Goal: Task Accomplishment & Management: Manage account settings

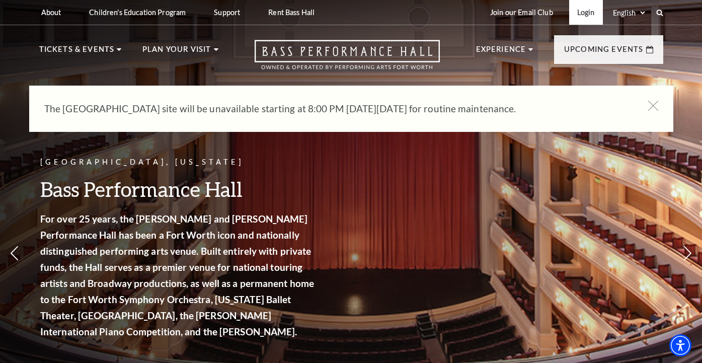
click at [579, 10] on link "Login" at bounding box center [586, 12] width 34 height 25
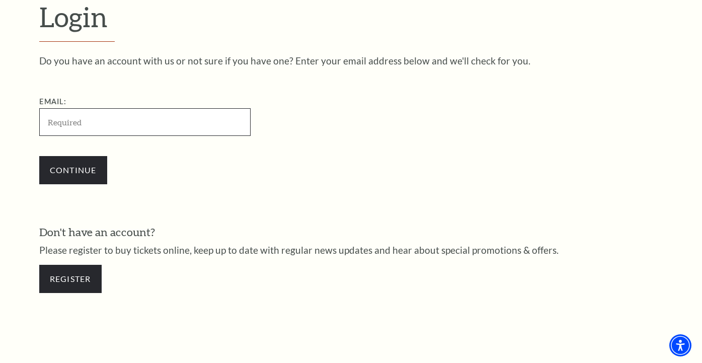
type input "dtcasto1@icloud.com"
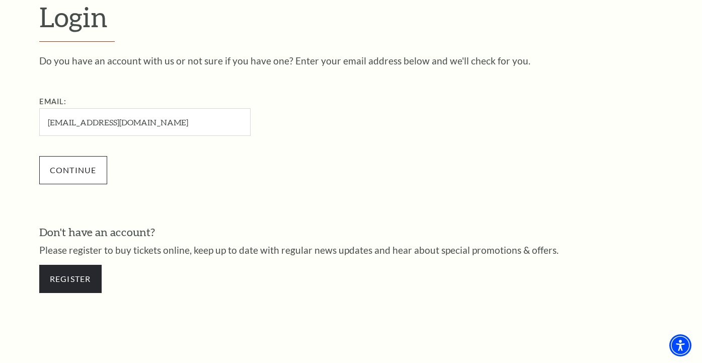
click at [79, 166] on input "Continue" at bounding box center [73, 170] width 68 height 28
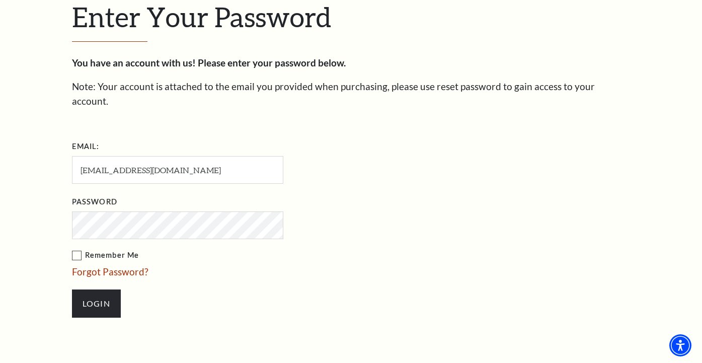
click at [77, 249] on label "Remember Me" at bounding box center [228, 255] width 312 height 13
click at [0, 0] on input "Remember Me" at bounding box center [0, 0] width 0 height 0
click at [95, 289] on input "Login" at bounding box center [96, 303] width 49 height 28
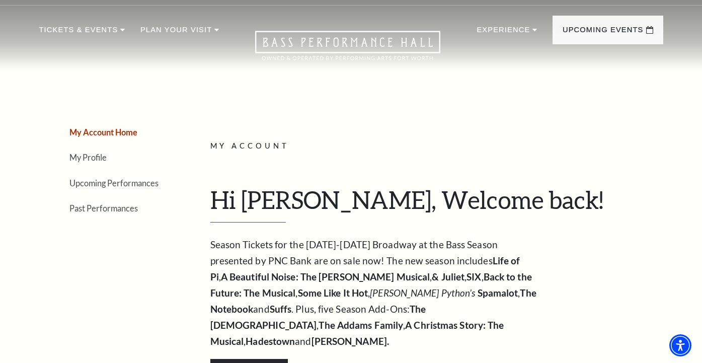
scroll to position [19, 0]
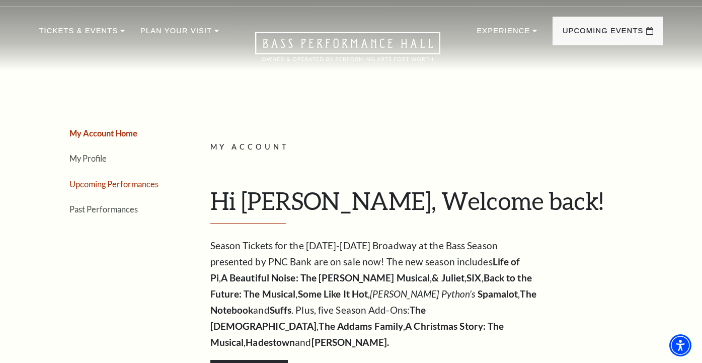
click at [146, 184] on link "Upcoming Performances" at bounding box center [113, 184] width 89 height 10
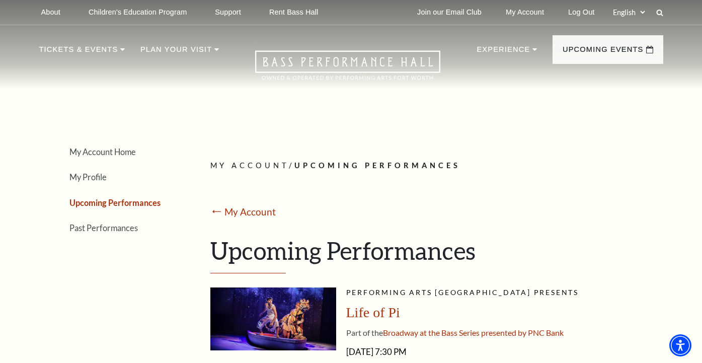
scroll to position [0, 0]
click at [575, 8] on link "Log Out" at bounding box center [581, 12] width 42 height 25
